Goal: Transaction & Acquisition: Purchase product/service

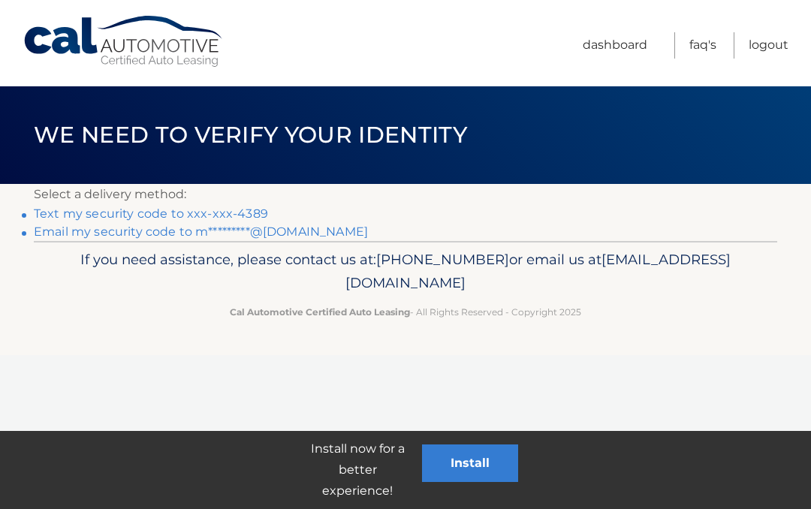
click at [245, 215] on link "Text my security code to xxx-xxx-4389" at bounding box center [151, 213] width 234 height 14
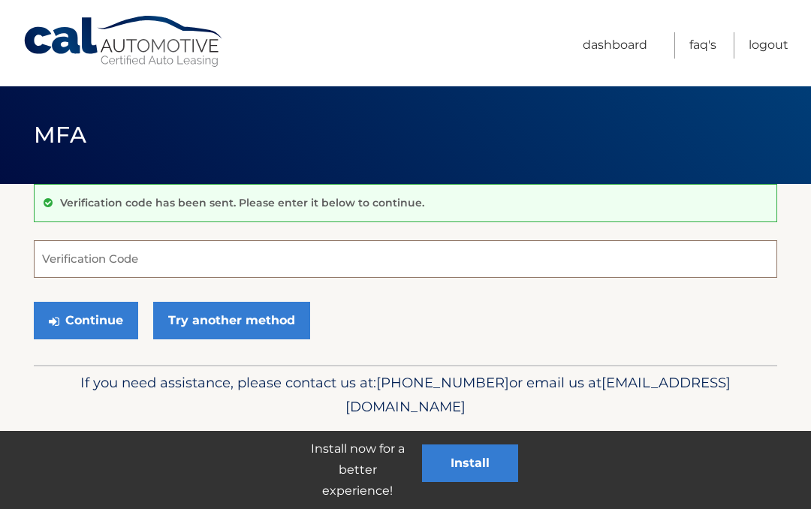
click at [221, 255] on input "Verification Code" at bounding box center [405, 259] width 743 height 38
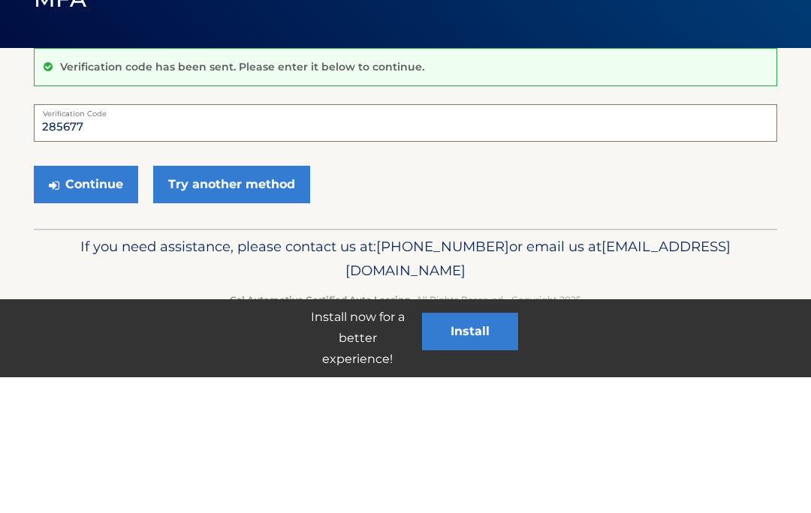
type input "285677"
click at [79, 302] on button "Continue" at bounding box center [86, 321] width 104 height 38
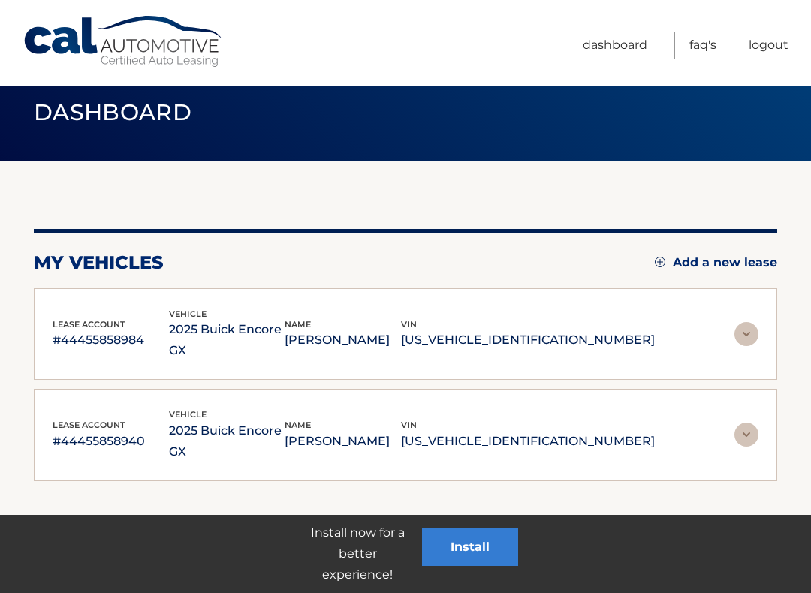
scroll to position [25, 0]
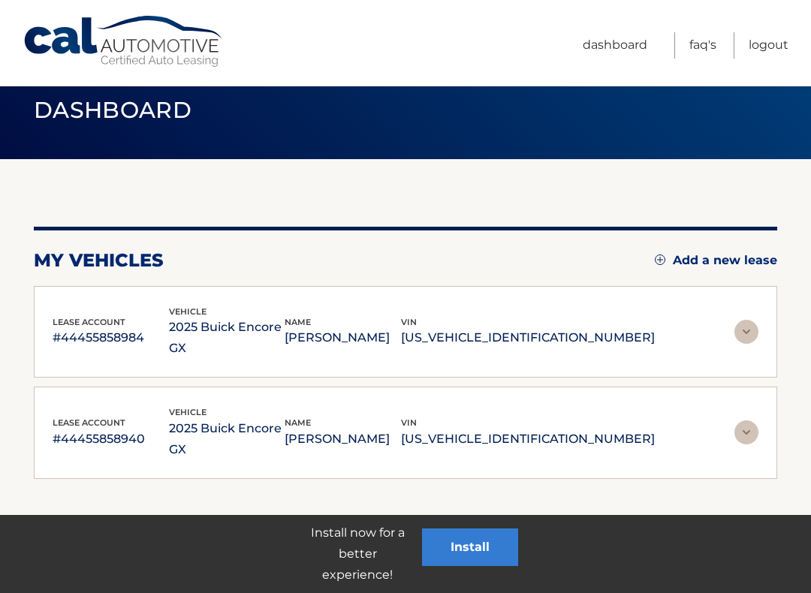
click at [551, 335] on p "KL4AMCSL6SB062912" at bounding box center [528, 337] width 254 height 21
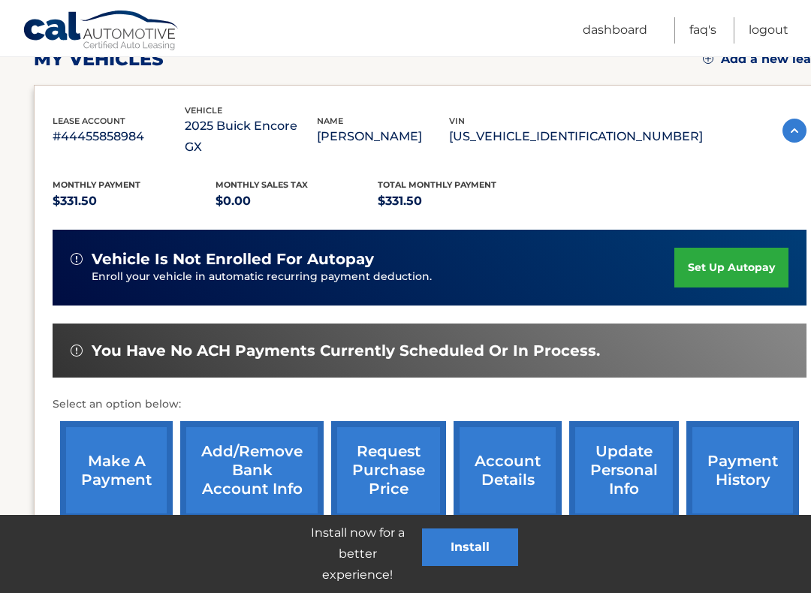
scroll to position [225, 0]
click at [124, 474] on link "make a payment" at bounding box center [116, 471] width 113 height 98
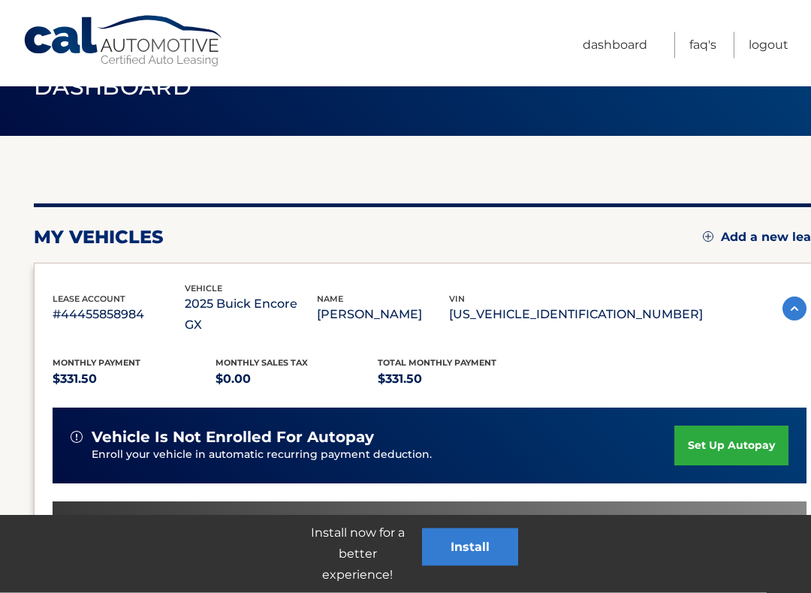
scroll to position [50, 0]
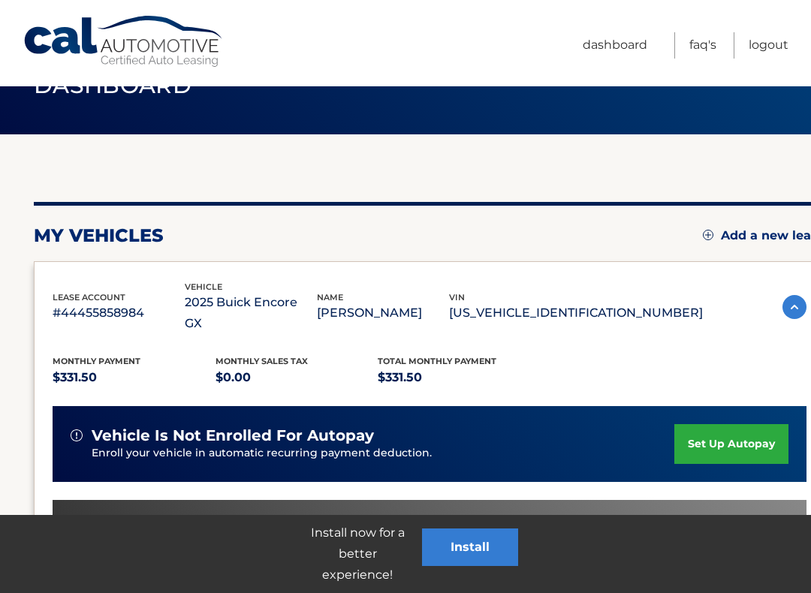
click at [435, 305] on p "MAUREEN MCCREA" at bounding box center [383, 312] width 132 height 21
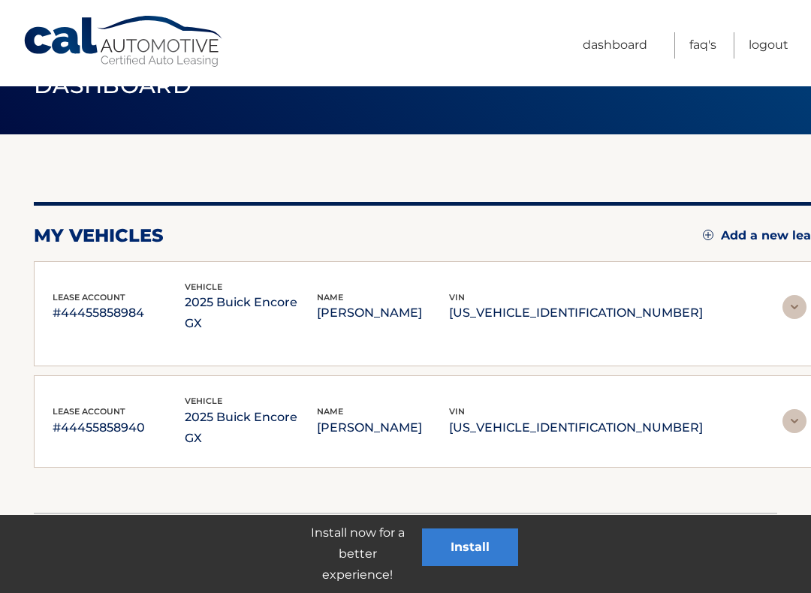
scroll to position [25, 0]
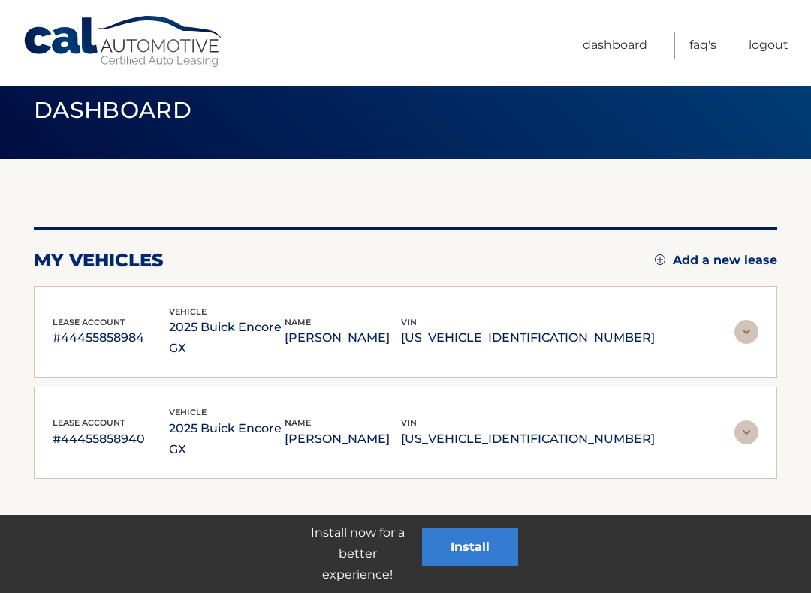
click at [399, 327] on p "MAUREEN MCCREA" at bounding box center [342, 337] width 116 height 21
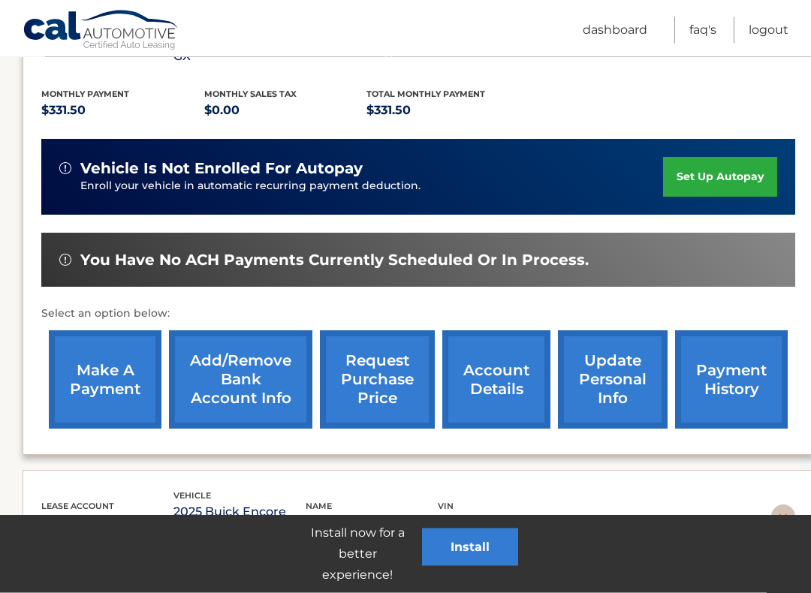
scroll to position [317, 11]
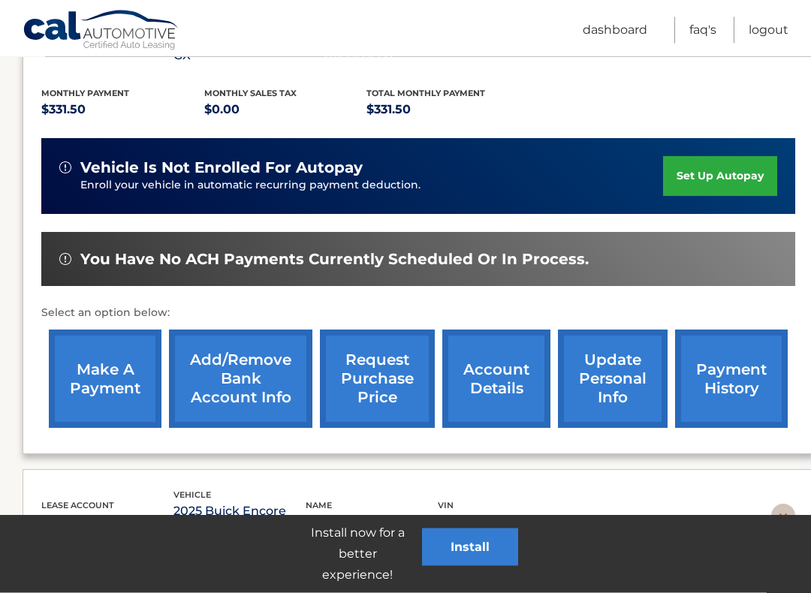
click at [107, 375] on link "make a payment" at bounding box center [105, 379] width 113 height 98
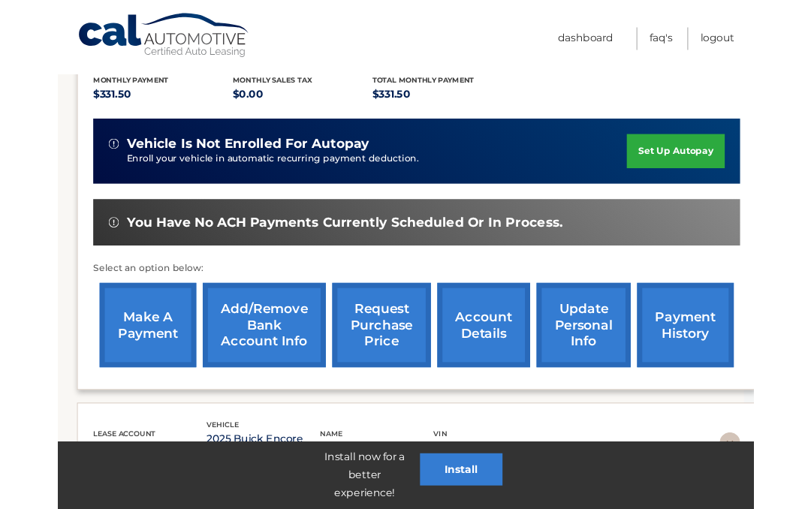
scroll to position [360, 11]
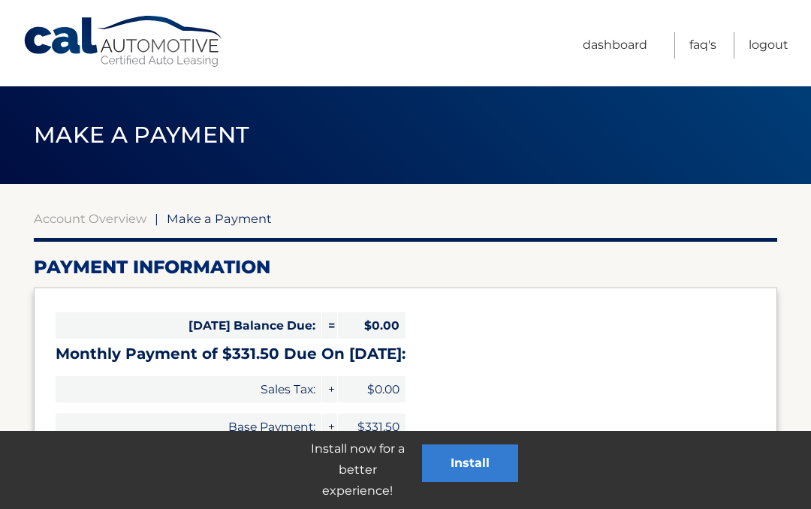
select select "MmYyODNhOWYtODliNS00MWZhLThmMGEtNTg2OWVmZDYzMjhm"
